Goal: Task Accomplishment & Management: Manage account settings

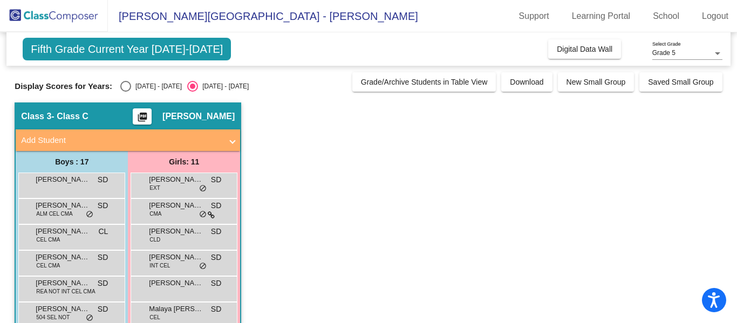
click at [120, 88] on div "Select an option" at bounding box center [125, 86] width 11 height 11
click at [125, 92] on input "[DATE] - [DATE]" at bounding box center [125, 92] width 1 height 1
radio input "true"
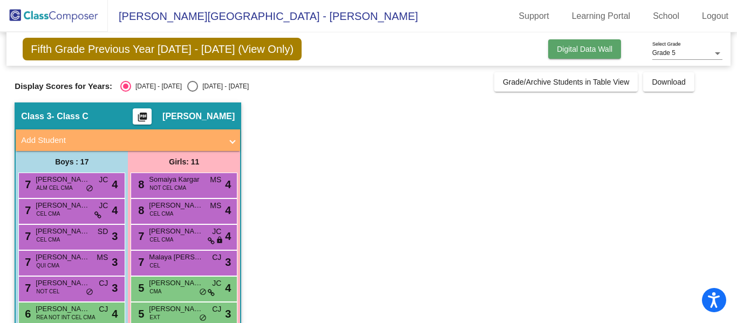
click at [558, 46] on span "Digital Data Wall" at bounding box center [584, 49] width 56 height 9
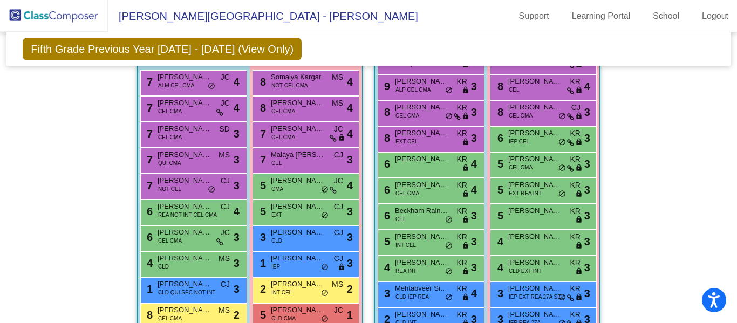
scroll to position [728, 0]
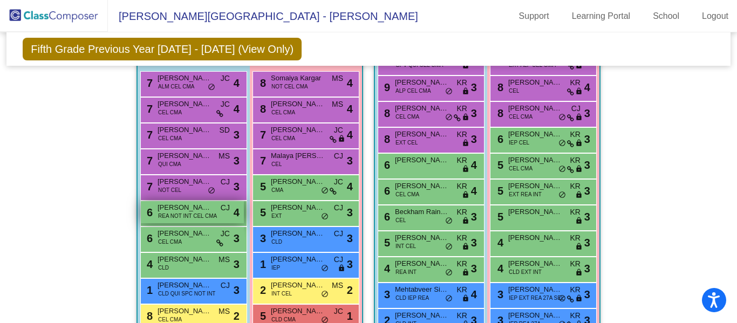
click at [197, 217] on span "REA NOT INT CEL CMA" at bounding box center [187, 216] width 59 height 8
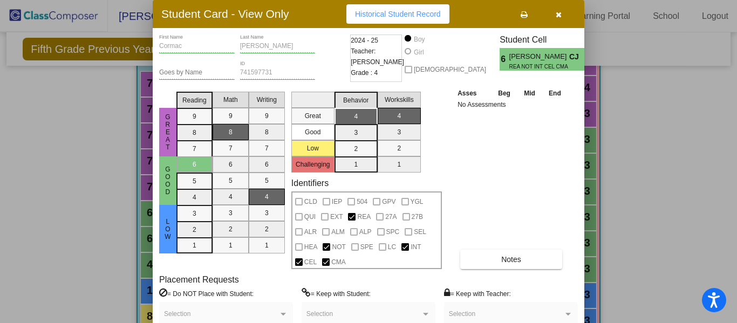
click at [361, 133] on mat-selection-list "Behavior 4 3 2 1" at bounding box center [355, 129] width 43 height 85
click at [469, 132] on div "Asses Beg Mid End No Assessments Notes" at bounding box center [511, 178] width 113 height 182
click at [556, 18] on button "button" at bounding box center [558, 13] width 35 height 19
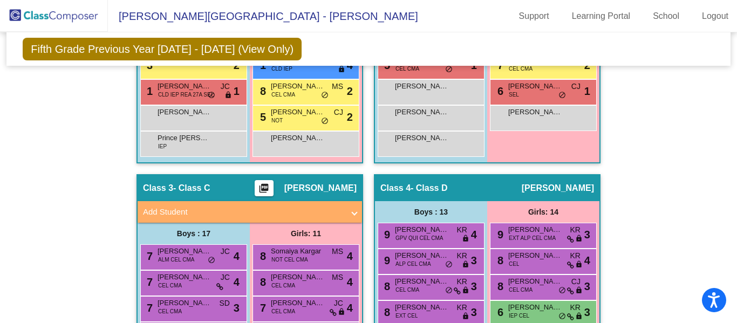
scroll to position [555, 0]
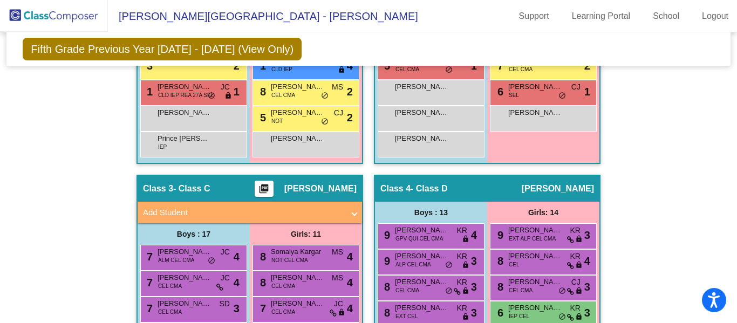
click at [348, 215] on span "Add Student" at bounding box center [247, 213] width 209 height 12
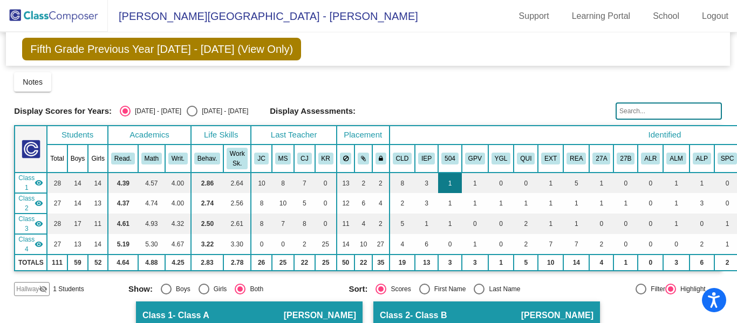
scroll to position [0, 0]
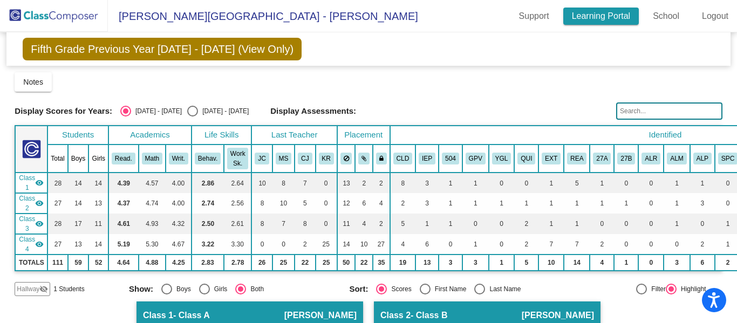
click at [600, 16] on link "Learning Portal" at bounding box center [601, 16] width 76 height 17
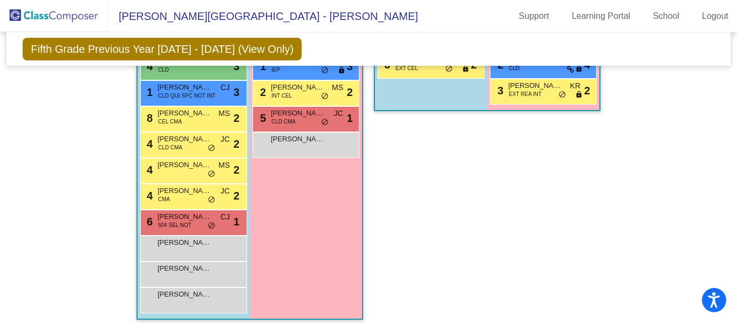
scroll to position [1046, 0]
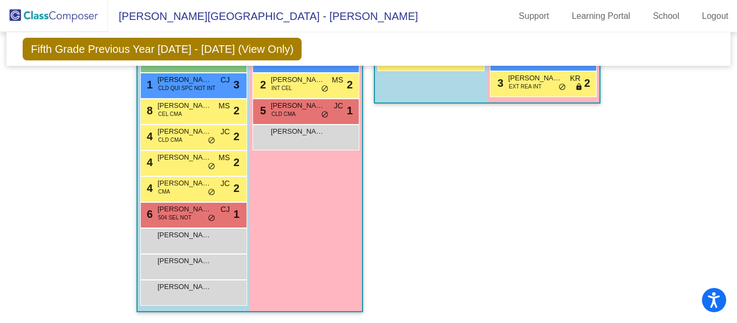
click at [202, 49] on span "Fifth Grade Previous Year [DATE] - [DATE] (View Only)" at bounding box center [162, 49] width 279 height 23
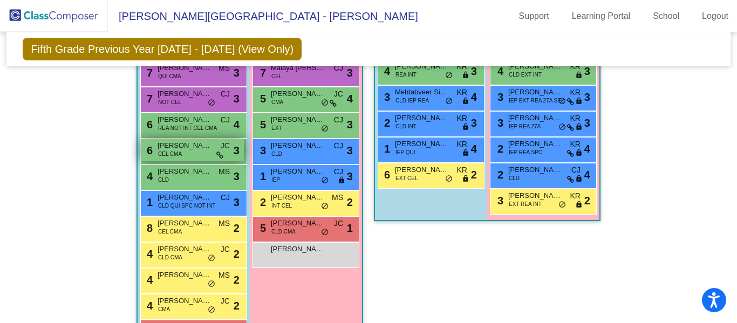
scroll to position [925, 0]
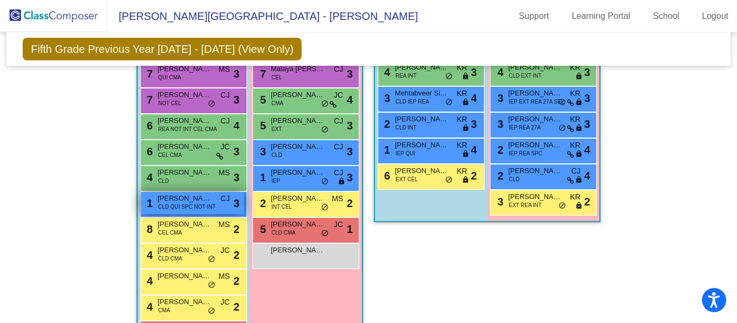
click at [217, 203] on div "1 [PERSON_NAME] CLD QUI SPC NOT INT CJ lock do_not_disturb_alt 3" at bounding box center [192, 203] width 103 height 22
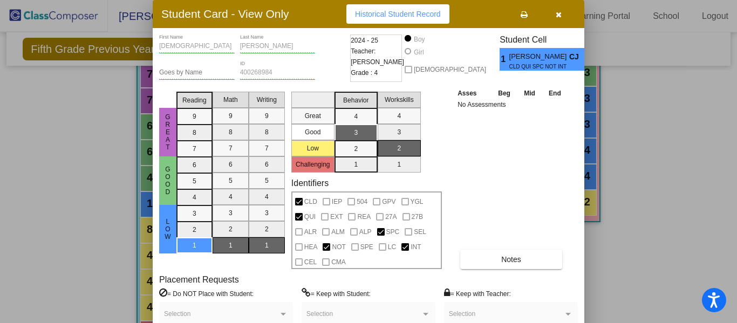
click at [76, 223] on div at bounding box center [368, 161] width 737 height 323
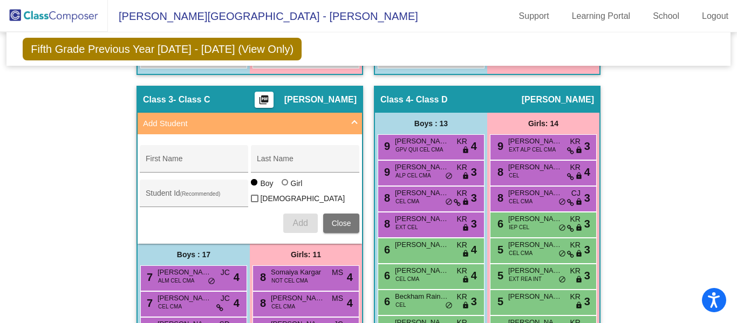
scroll to position [618, 0]
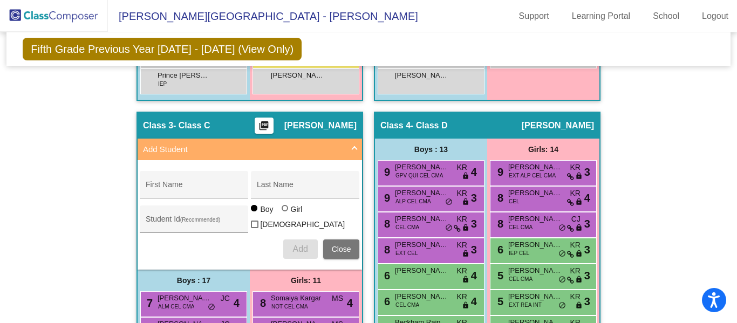
click at [352, 153] on span at bounding box center [354, 149] width 4 height 12
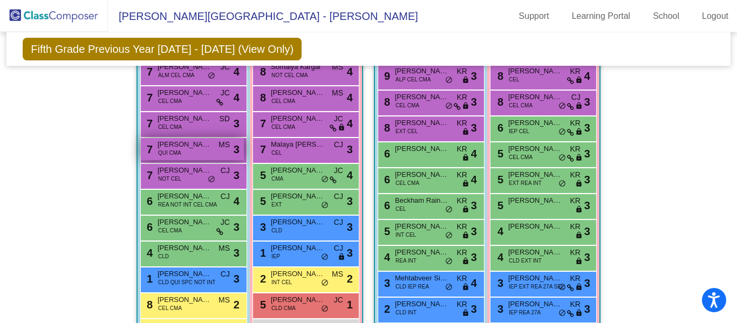
scroll to position [740, 0]
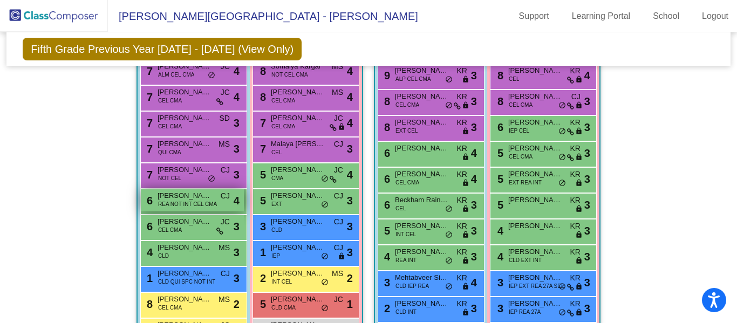
click at [204, 200] on span "REA NOT INT CEL CMA" at bounding box center [187, 204] width 59 height 8
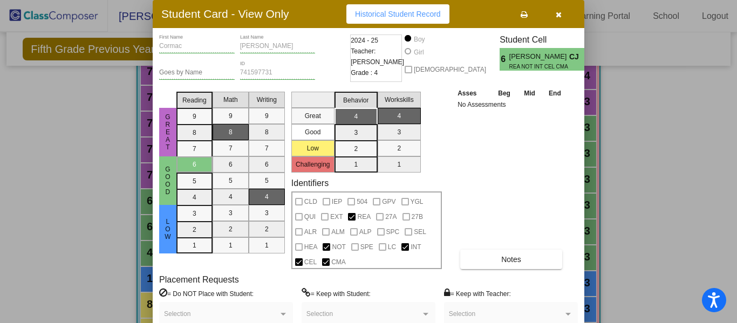
click at [365, 163] on mat-selection-list "Behavior 4 3 2 1" at bounding box center [355, 129] width 43 height 85
click at [530, 60] on span "[PERSON_NAME]" at bounding box center [539, 56] width 60 height 11
click at [439, 20] on button "Historical Student Record" at bounding box center [397, 13] width 103 height 19
click at [559, 16] on button "button" at bounding box center [558, 13] width 35 height 19
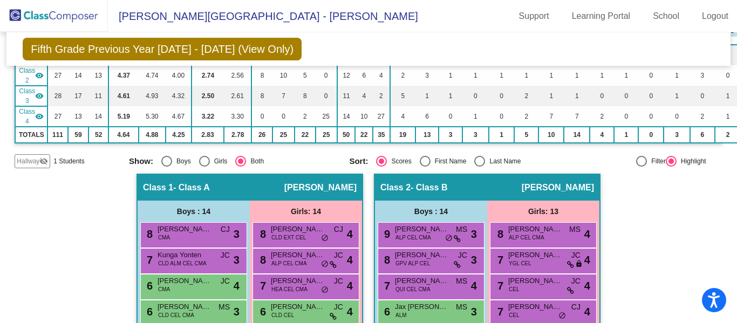
scroll to position [0, 0]
